Goal: Task Accomplishment & Management: Use online tool/utility

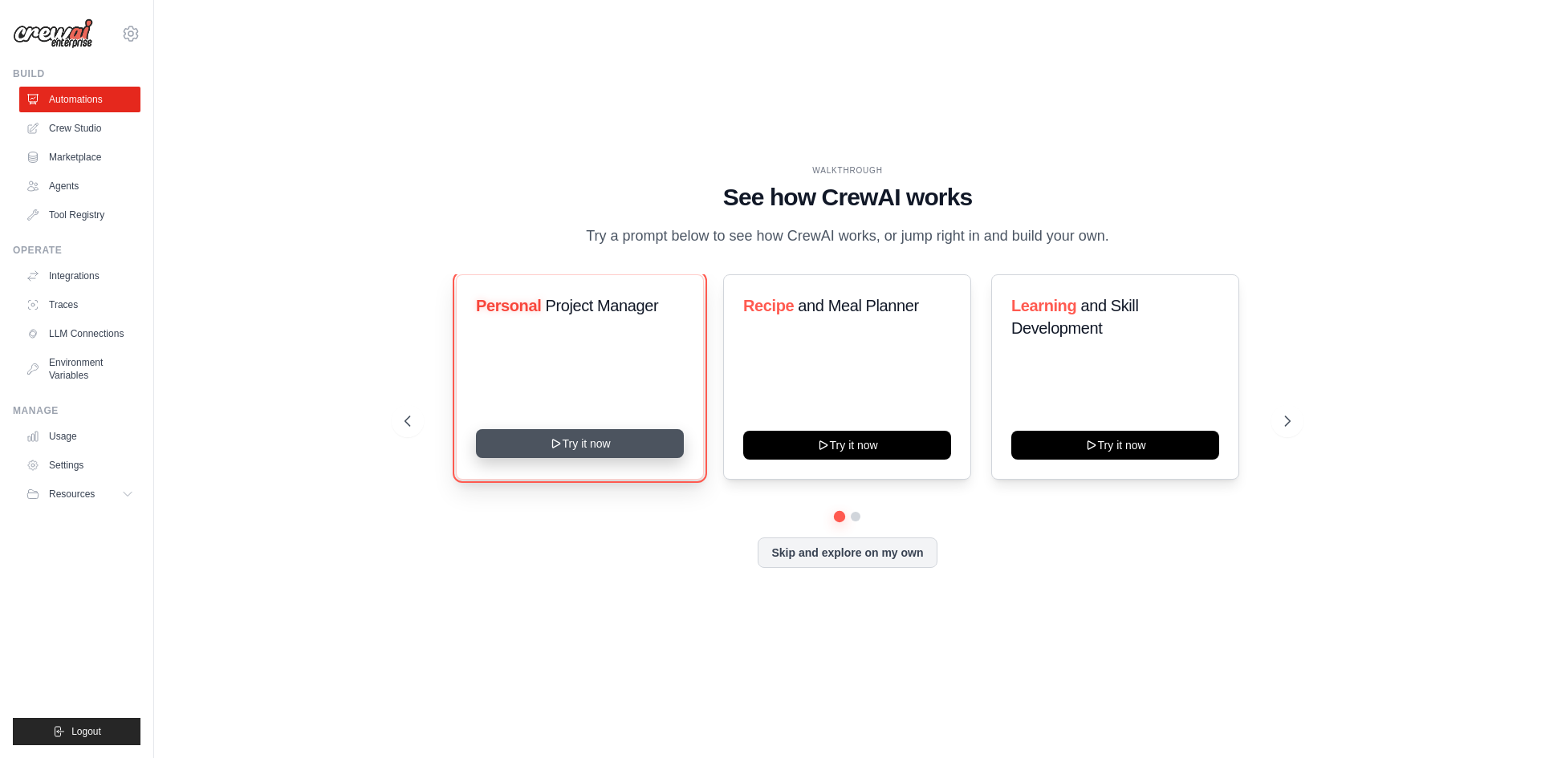
click at [616, 437] on button "Try it now" at bounding box center [580, 443] width 208 height 29
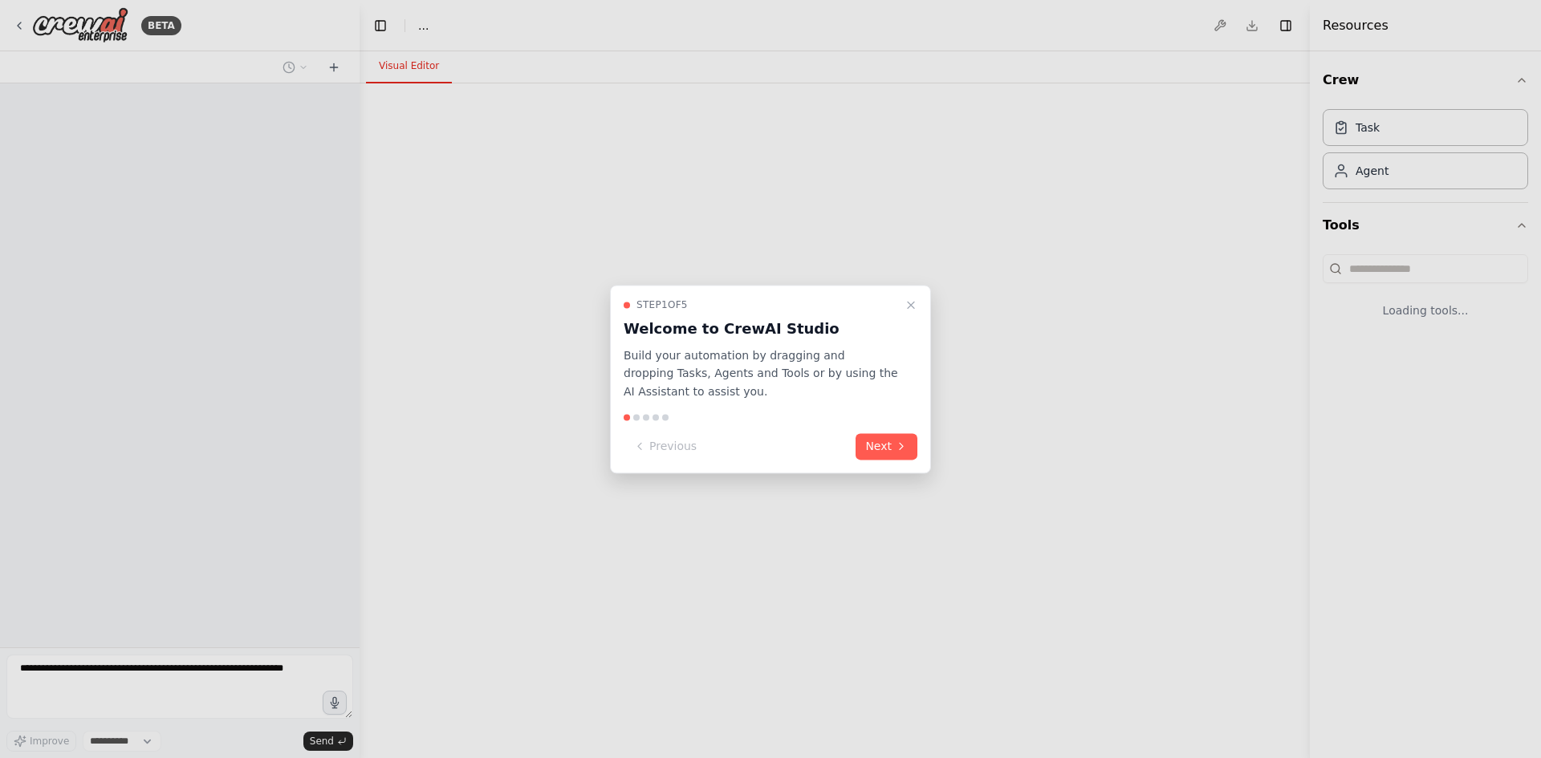
select select "****"
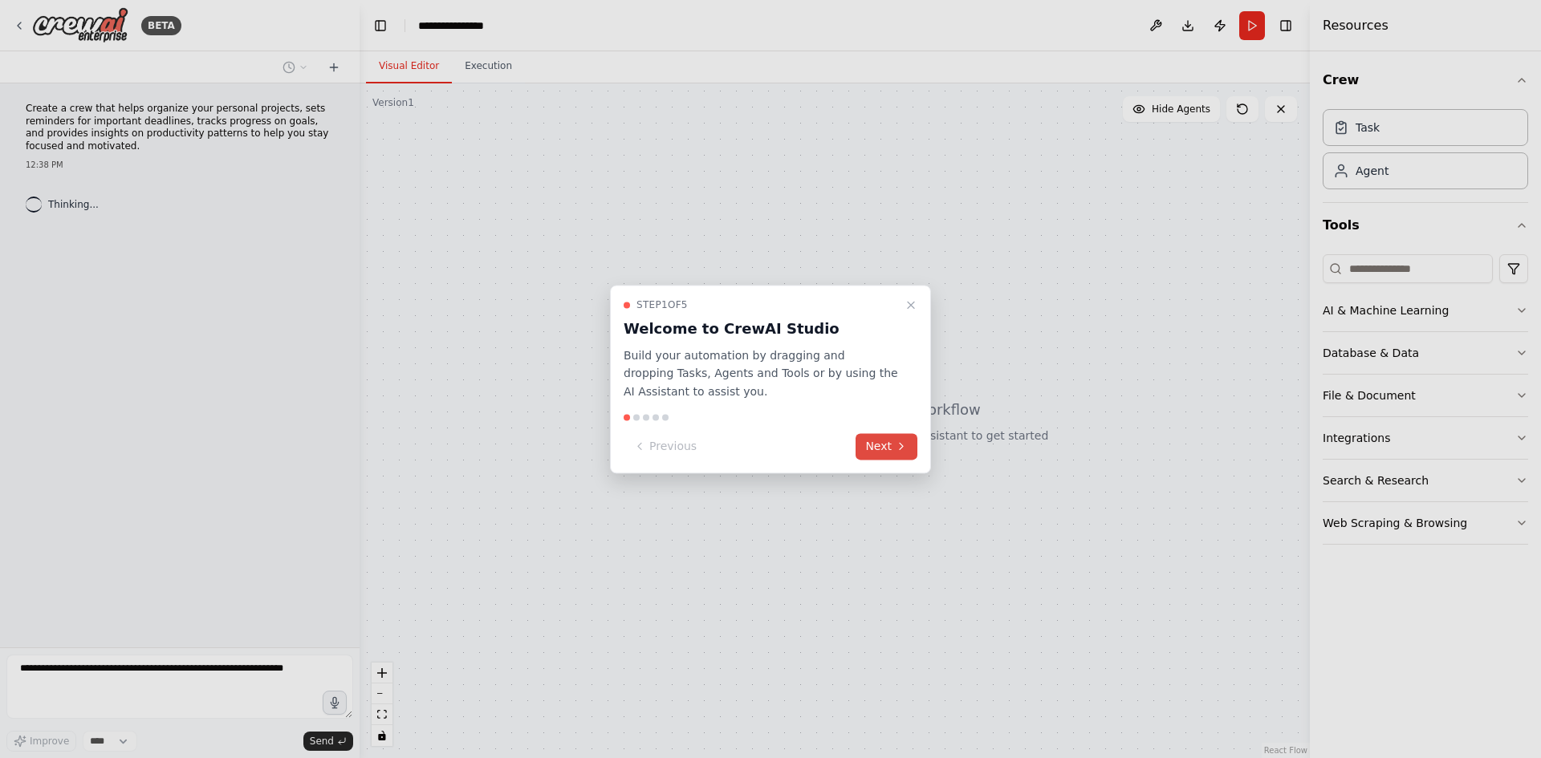
click at [888, 446] on button "Next" at bounding box center [886, 446] width 62 height 26
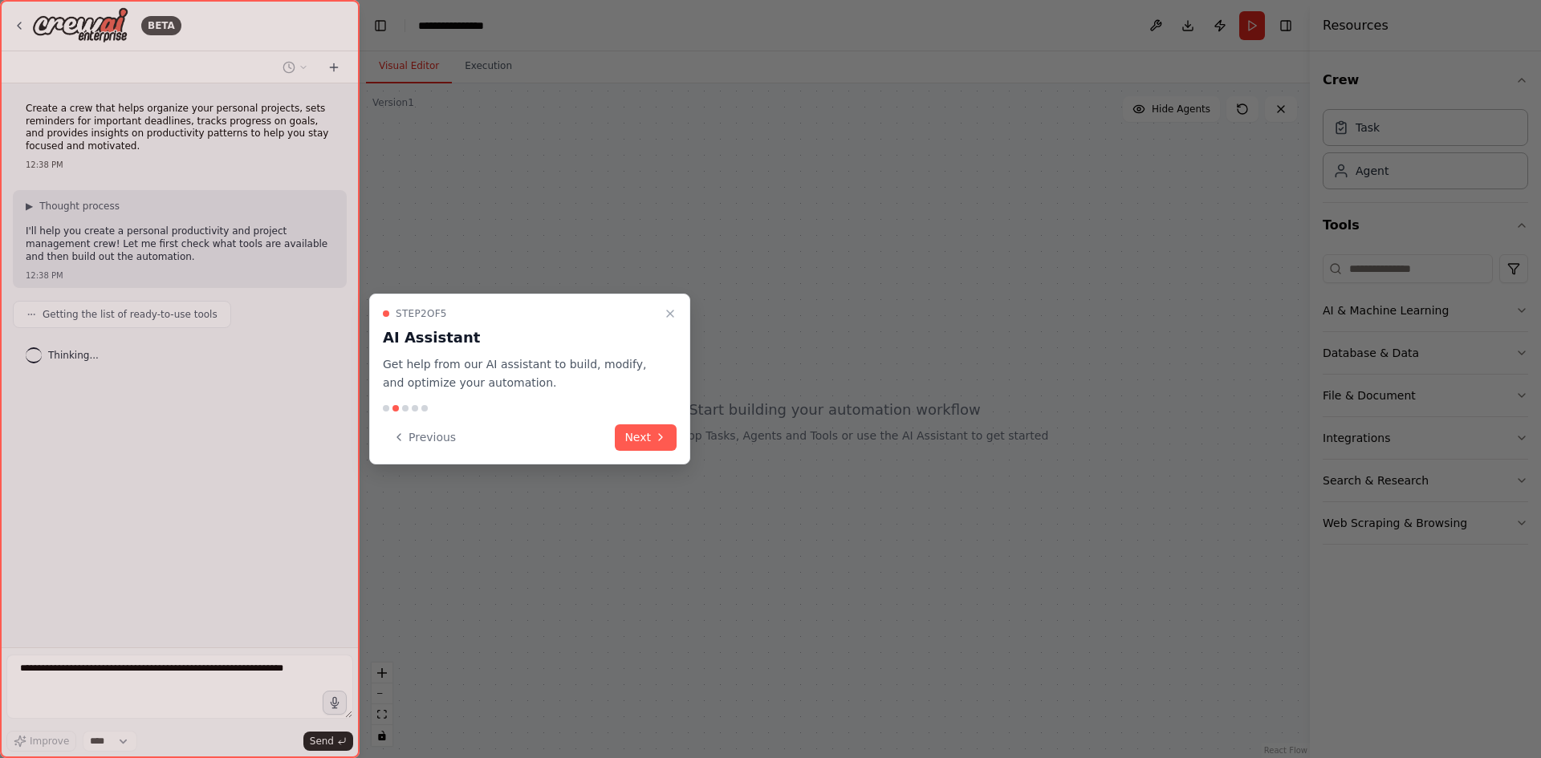
click at [638, 426] on button "Next" at bounding box center [646, 438] width 62 height 26
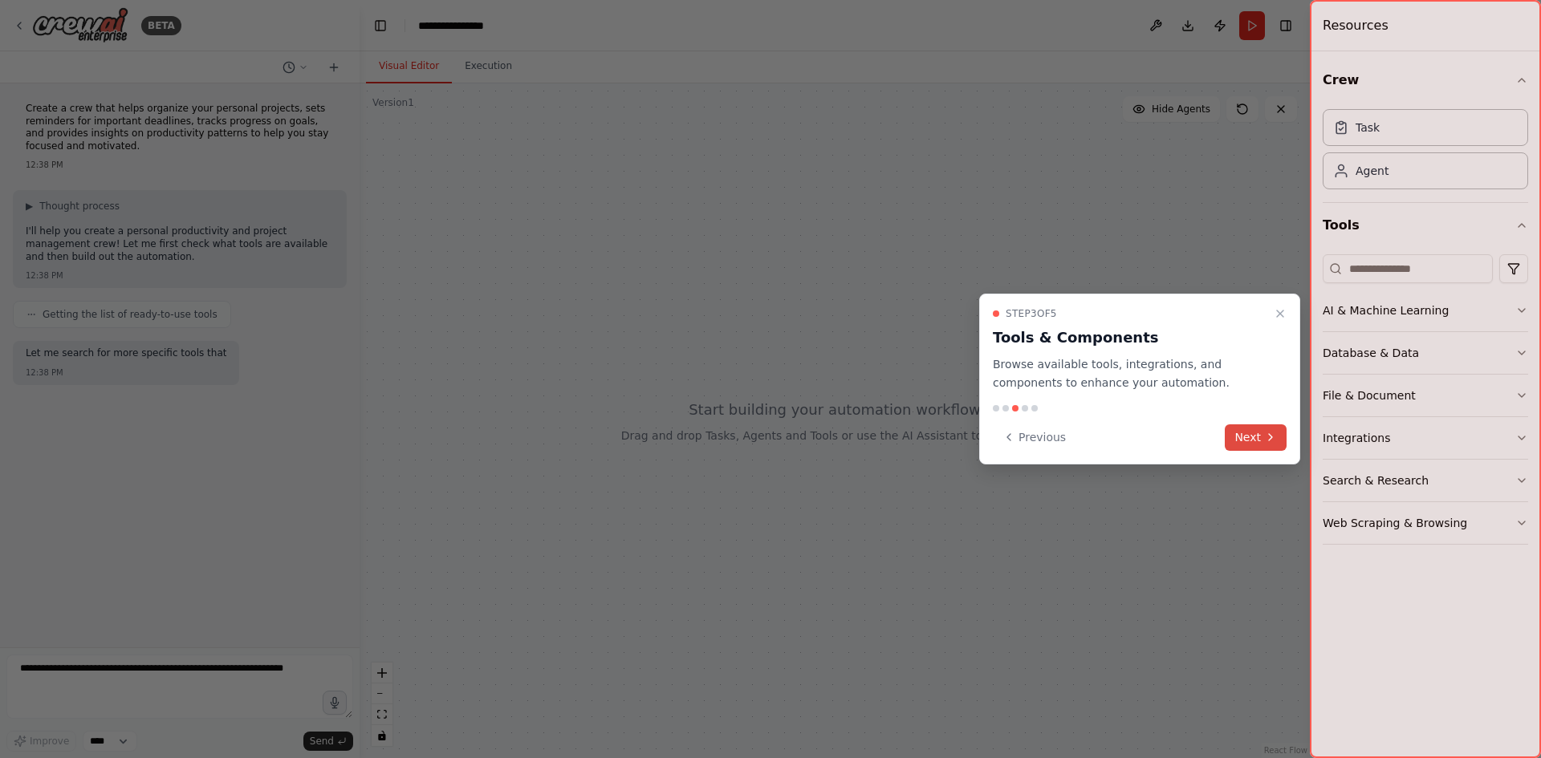
click at [1258, 432] on button "Next" at bounding box center [1256, 438] width 62 height 26
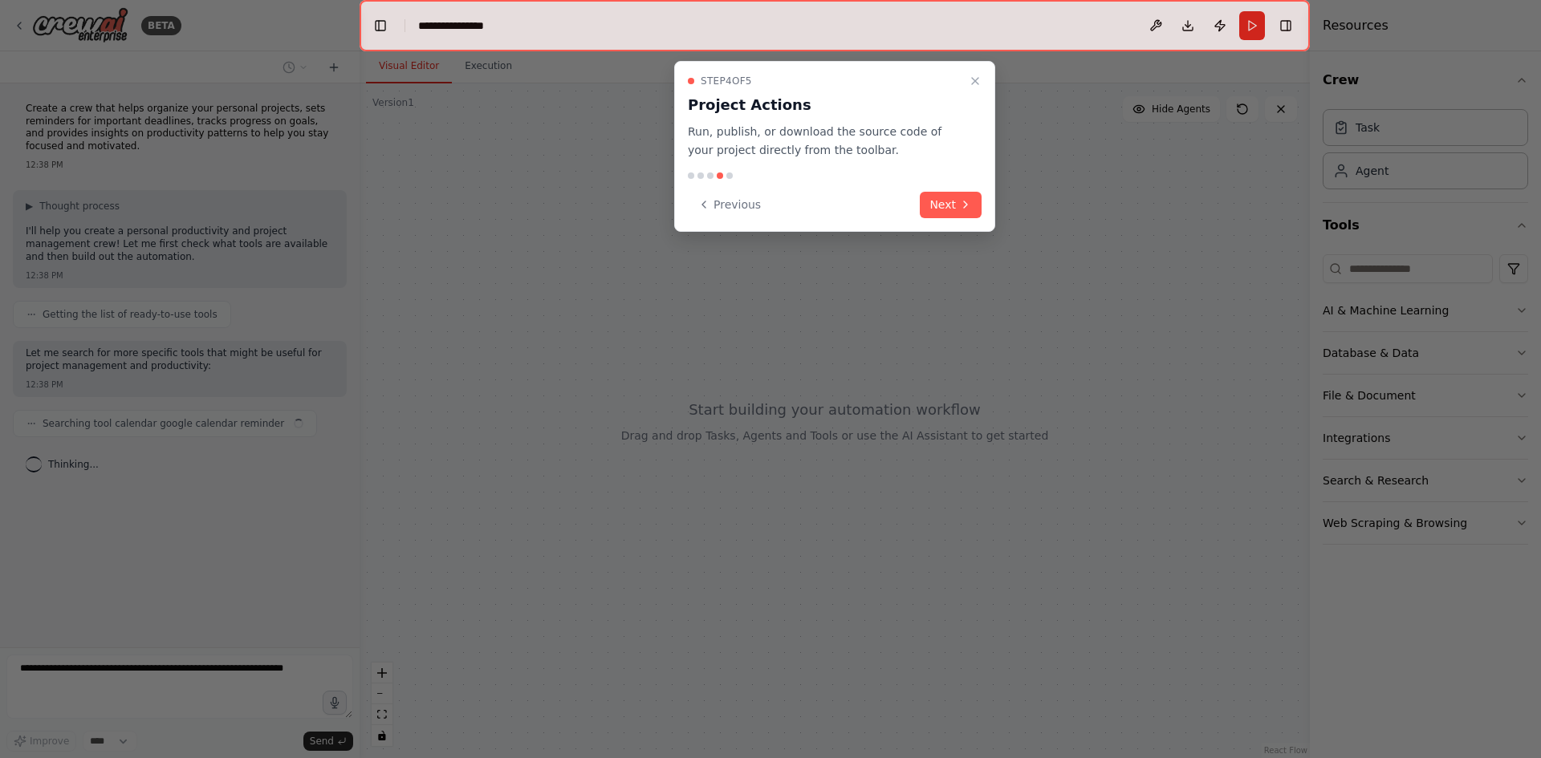
click at [958, 205] on button "Next" at bounding box center [951, 205] width 62 height 26
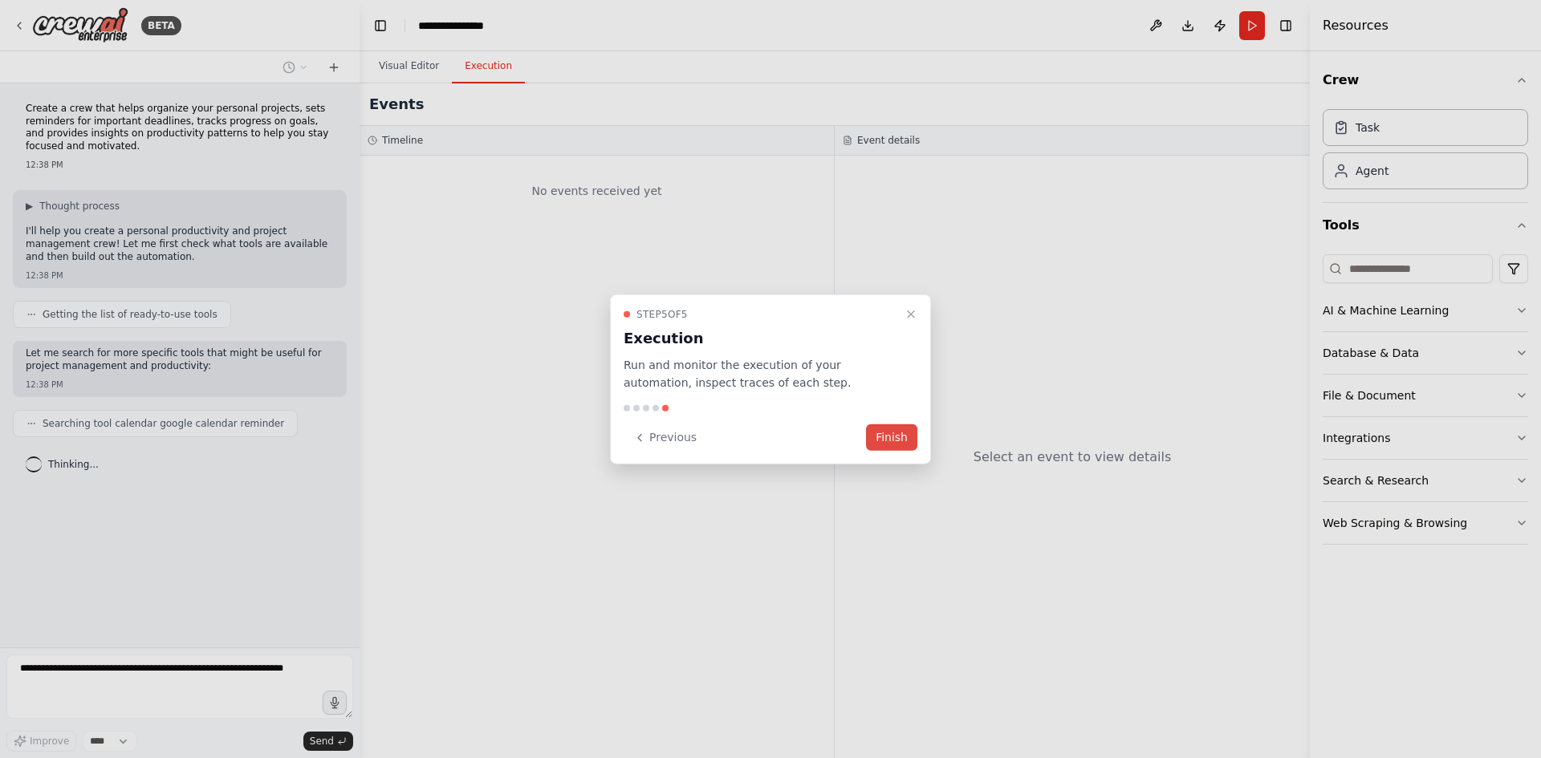
click at [897, 438] on button "Finish" at bounding box center [891, 438] width 51 height 26
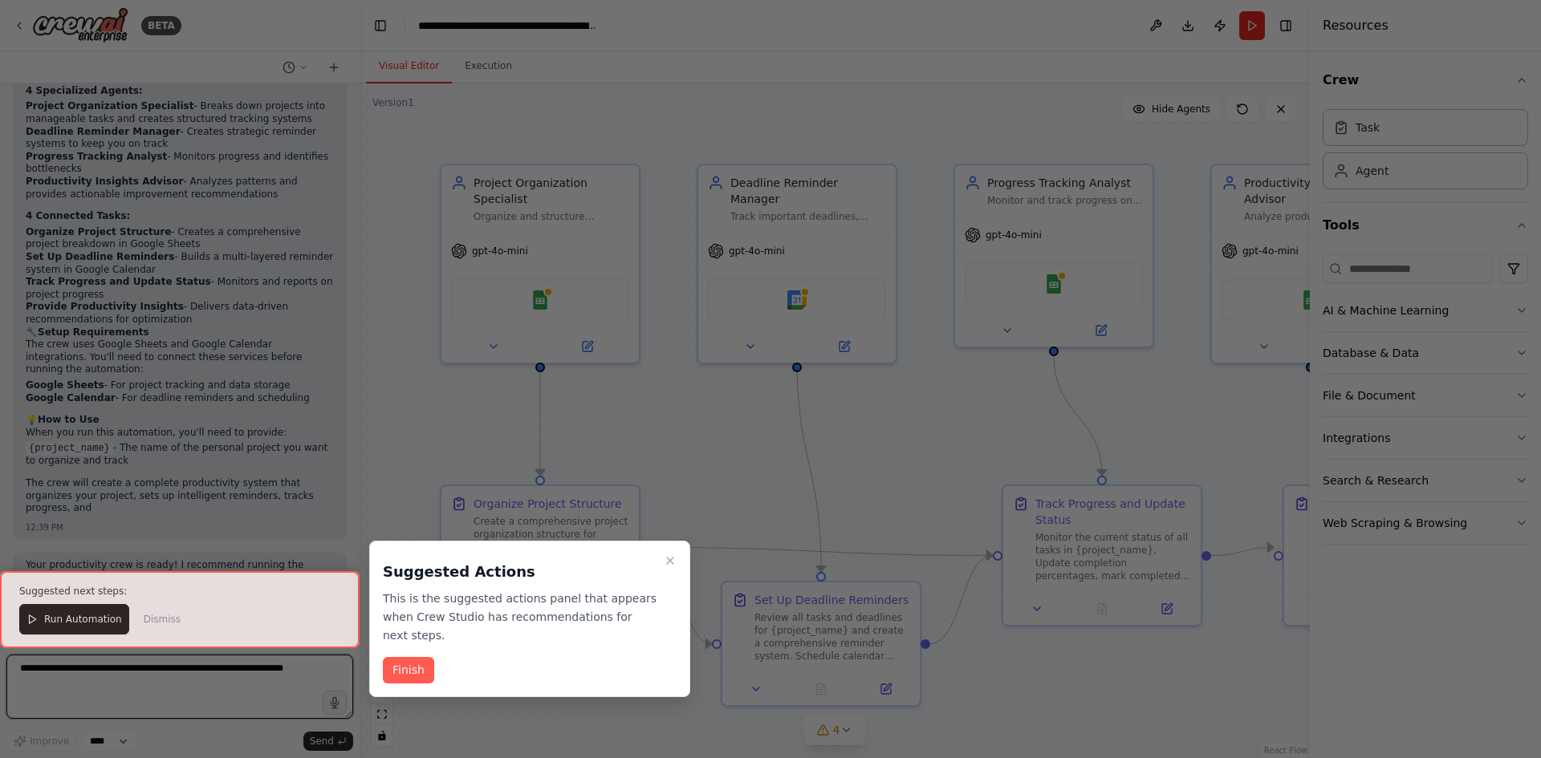
scroll to position [1204, 0]
